Goal: Use online tool/utility: Utilize a website feature to perform a specific function

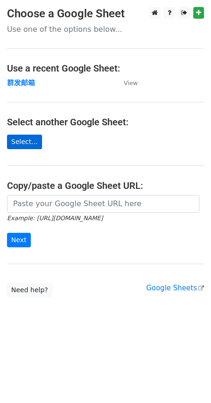
click at [35, 147] on link "Select..." at bounding box center [24, 142] width 35 height 15
click at [25, 137] on link "Select..." at bounding box center [24, 142] width 35 height 15
click at [12, 144] on link "Select..." at bounding box center [24, 142] width 35 height 15
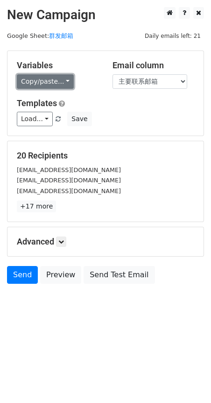
click at [44, 79] on link "Copy/paste..." at bounding box center [45, 81] width 57 height 15
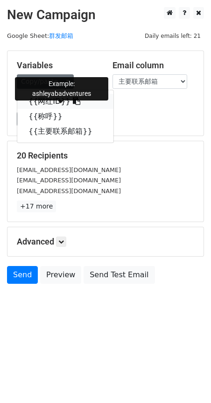
click at [44, 98] on link "{{网红ID}}" at bounding box center [65, 101] width 96 height 15
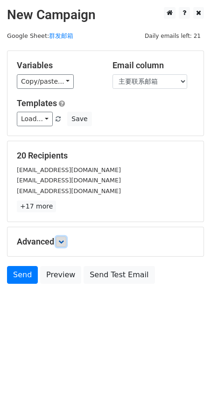
click at [59, 241] on link at bounding box center [61, 242] width 10 height 10
